Goal: Task Accomplishment & Management: Complete application form

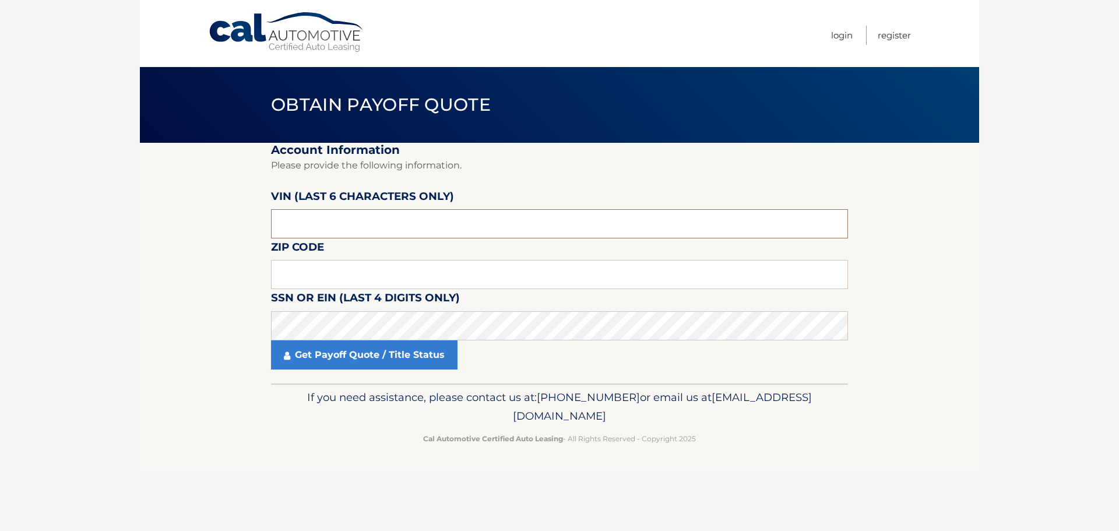
click at [357, 224] on input "text" at bounding box center [559, 223] width 577 height 29
paste input "028681"
type input "028681"
click at [357, 266] on input "text" at bounding box center [559, 274] width 577 height 29
type input "11727"
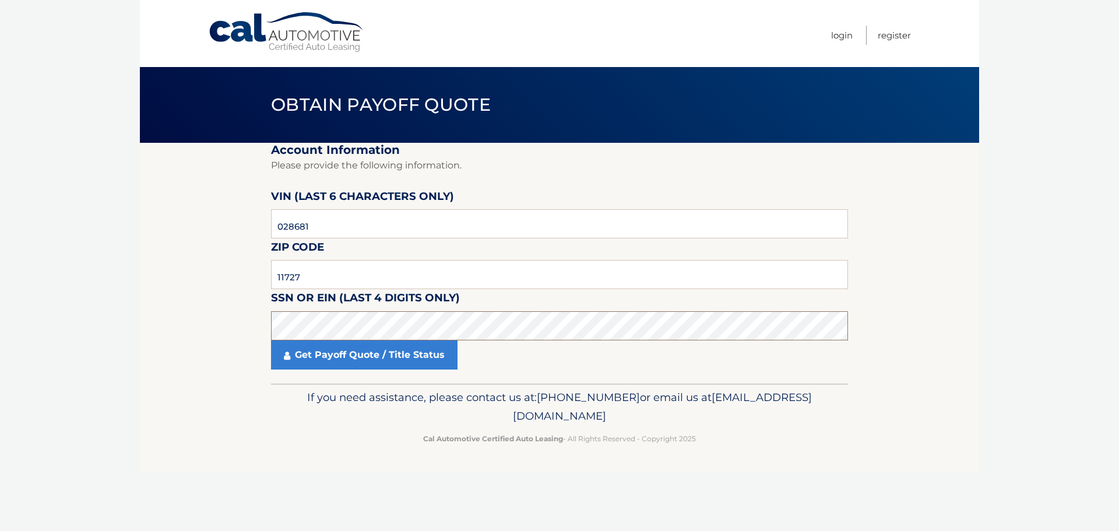
click at [225, 321] on section "Account Information Please provide the following information. [PERSON_NAME] (la…" at bounding box center [559, 263] width 839 height 241
click button "For Originating Dealer" at bounding box center [0, 0] width 0 height 0
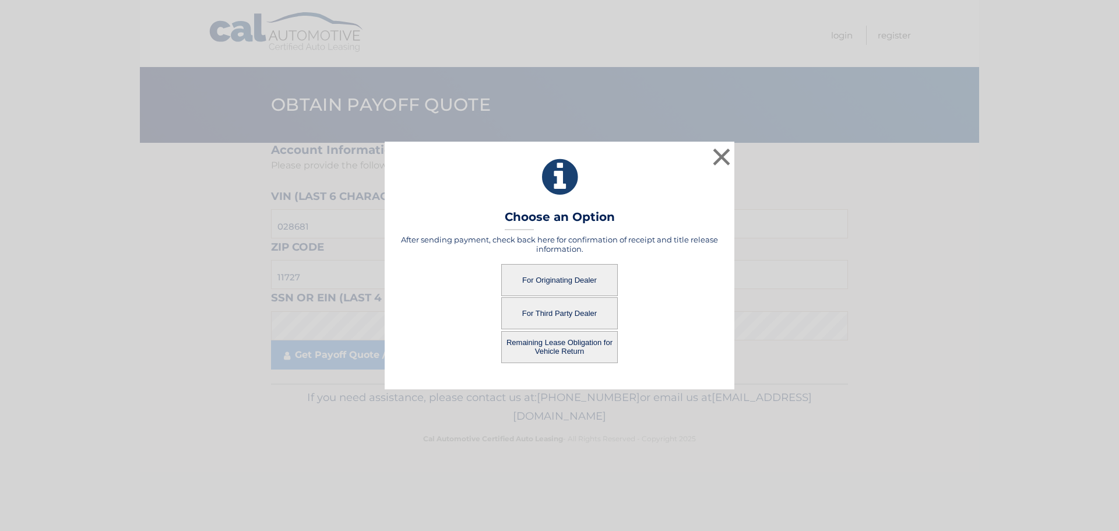
click at [550, 283] on button "For Originating Dealer" at bounding box center [559, 280] width 117 height 32
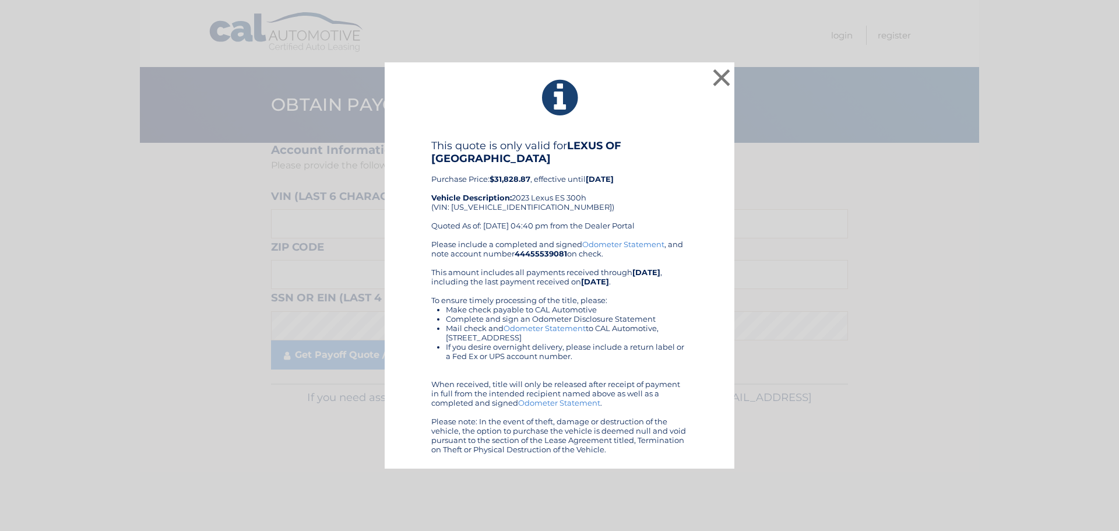
drag, startPoint x: 526, startPoint y: 179, endPoint x: 390, endPoint y: 158, distance: 137.9
click at [426, 178] on div "This quote is only valid for LEXUS OF SMITHTOWN Purchase Price: $31,828.87 , ef…" at bounding box center [559, 296] width 320 height 315
copy div "Purchase Price: $31,828.87"
click at [728, 70] on button "×" at bounding box center [721, 77] width 23 height 23
